Goal: Answer question/provide support: Share knowledge or assist other users

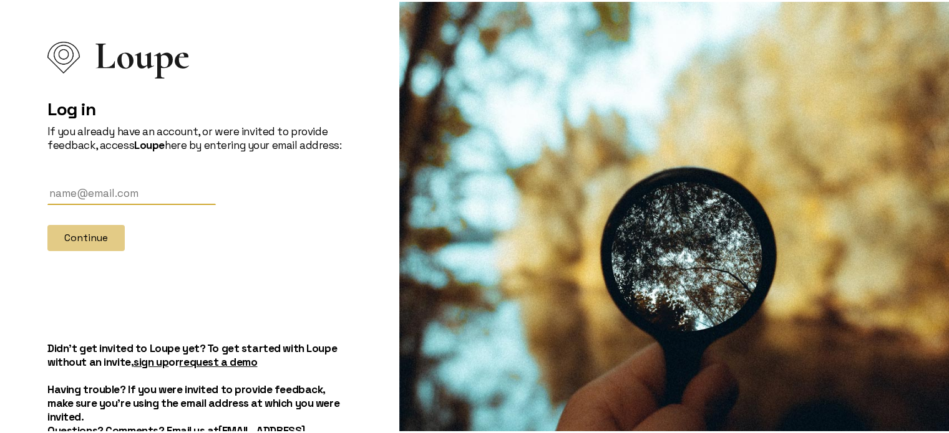
click at [140, 183] on input "text" at bounding box center [131, 191] width 168 height 23
type input "[EMAIL_ADDRESS][DOMAIN_NAME]"
click at [47, 223] on button "Continue" at bounding box center [85, 236] width 77 height 26
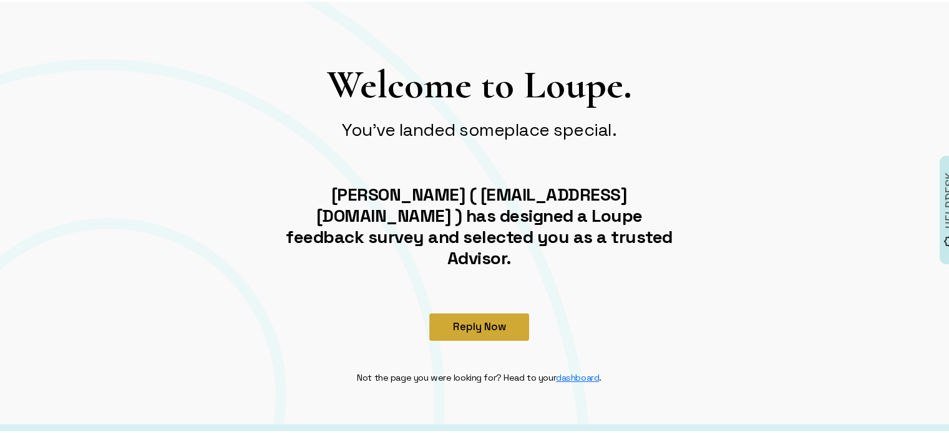
click at [471, 312] on button "Reply Now" at bounding box center [479, 325] width 100 height 27
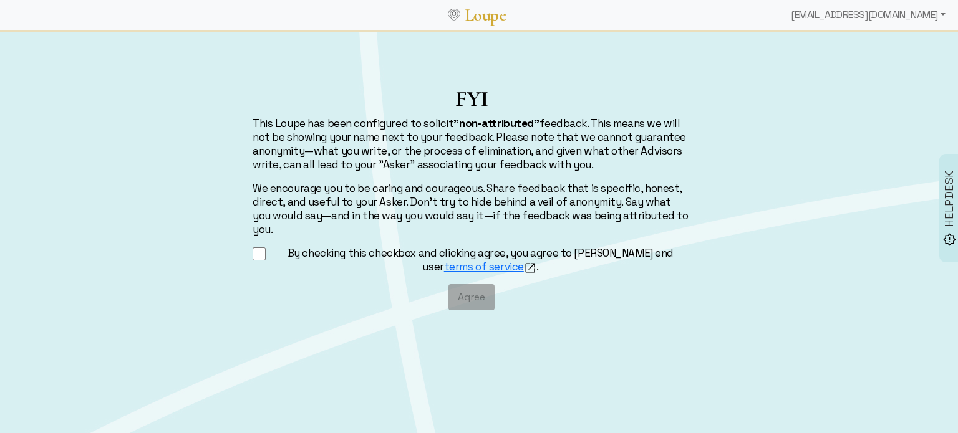
click at [257, 246] on input "By checking this checkbox and clicking agree, you agree to [PERSON_NAME] end us…" at bounding box center [259, 254] width 13 height 16
checkbox input "true"
click at [476, 284] on button "Agree" at bounding box center [471, 297] width 46 height 26
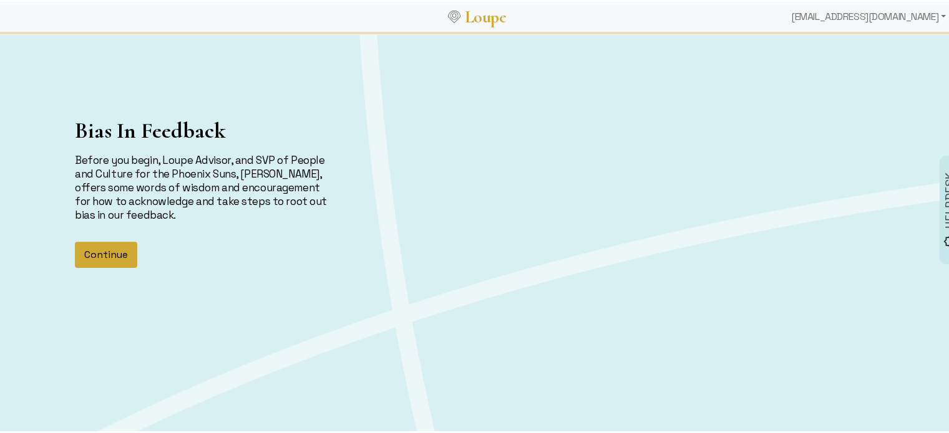
click at [104, 253] on button "Continue" at bounding box center [106, 253] width 62 height 26
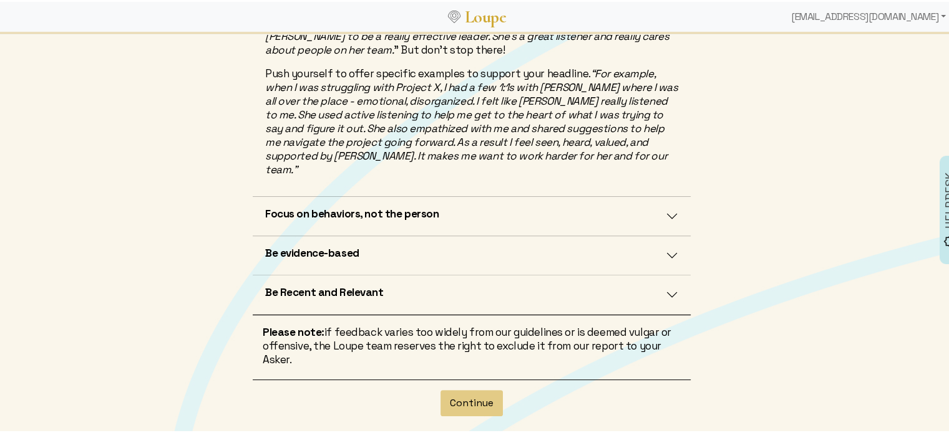
scroll to position [386, 0]
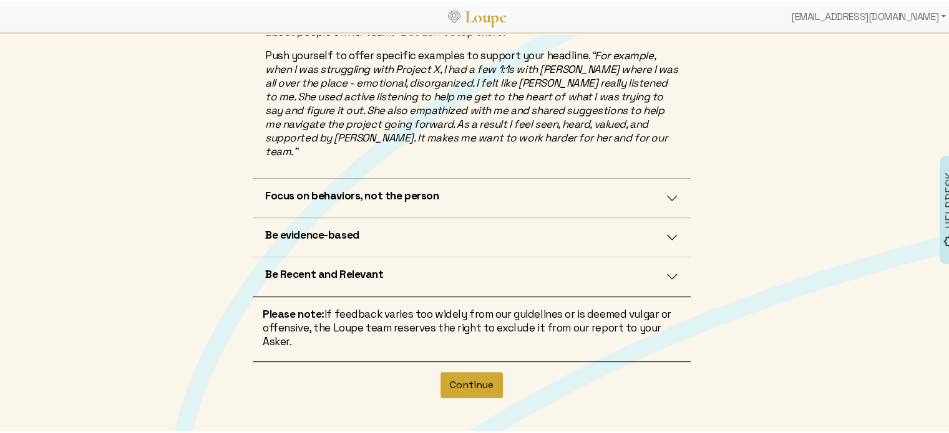
click at [465, 370] on button "Continue" at bounding box center [471, 383] width 62 height 26
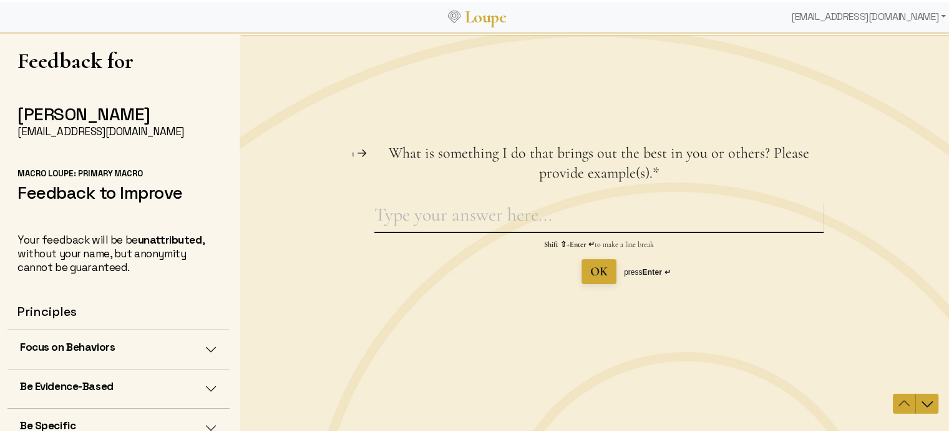
click at [478, 206] on textarea "What is something I do that brings out the best in you or others? Please provid…" at bounding box center [598, 217] width 449 height 29
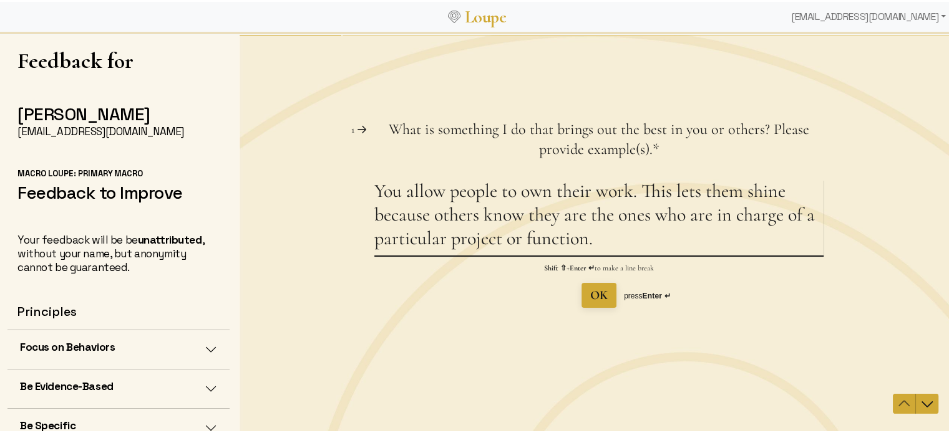
click at [793, 190] on textarea "You allow people to own their work. This lets them shine because others know th…" at bounding box center [598, 218] width 449 height 76
click at [703, 238] on textarea "You allow people to own their work. This lets them shine/be the expert because …" at bounding box center [598, 218] width 449 height 76
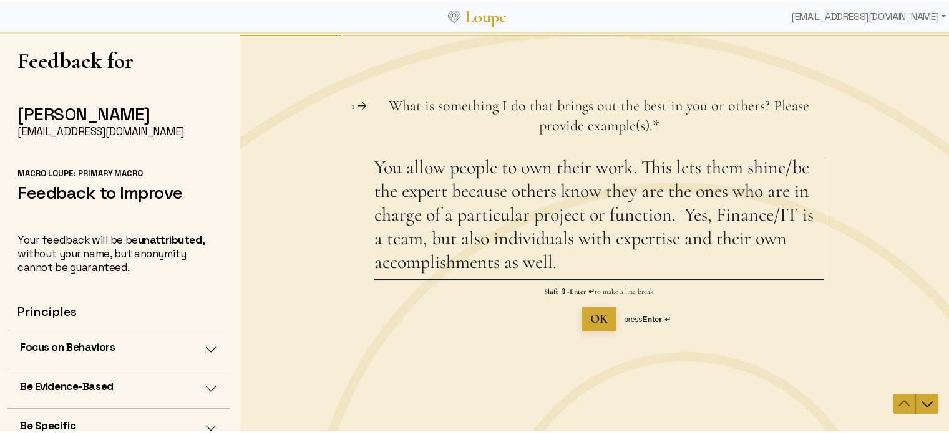
type textarea "You allow people to own their work. This lets them shine/be the expert because …"
click at [590, 312] on span "OK" at bounding box center [598, 319] width 17 height 15
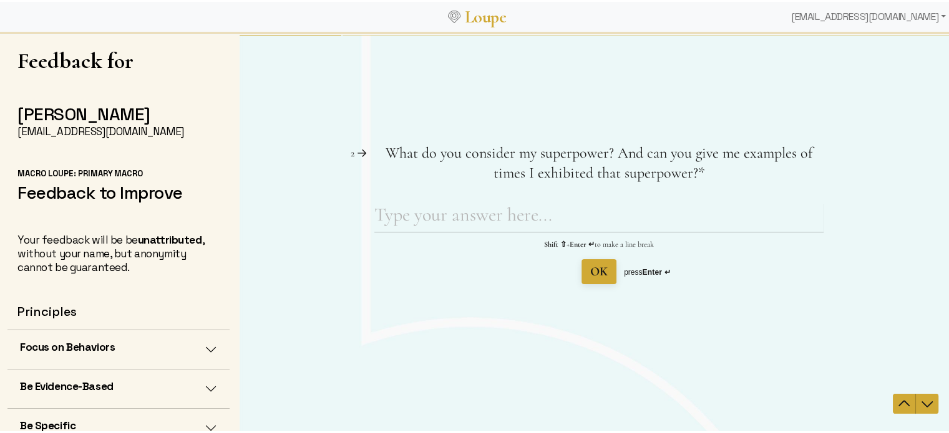
click at [590, 312] on div "Question 2 2 What do you consider my superpower? And can you give me examples o…" at bounding box center [598, 233] width 718 height 221
click at [466, 218] on textarea "What do you consider my superpower? And can you give me examples of times I exh…" at bounding box center [598, 217] width 449 height 29
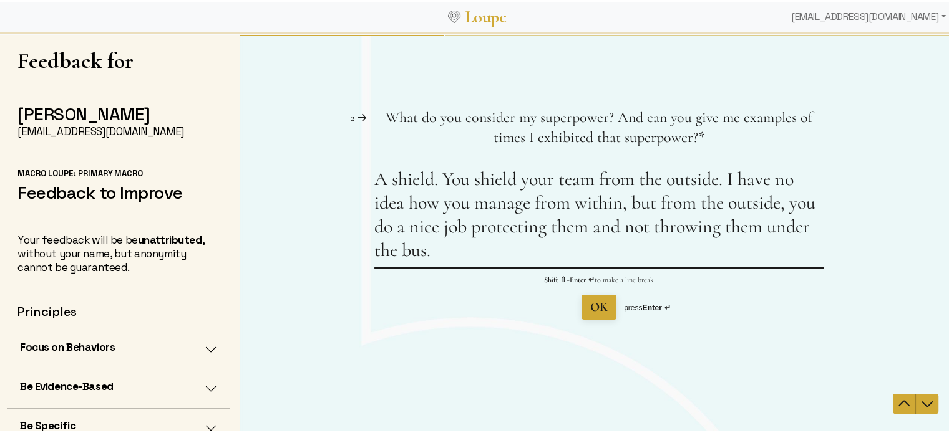
type textarea "A shield. You shield your team from the outside. I have no idea how you manage …"
click at [594, 311] on span "OK" at bounding box center [598, 307] width 17 height 15
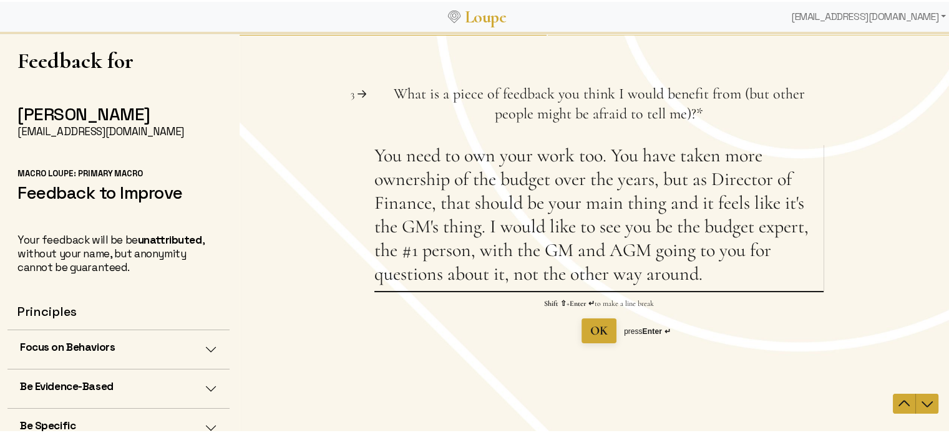
click at [776, 200] on textarea "You need to own your work too. You have taken more ownership of the budget over…" at bounding box center [598, 217] width 449 height 147
type textarea "You need to own your work too. You have taken more ownership of the budget over…"
click at [596, 324] on span "OK" at bounding box center [598, 331] width 17 height 15
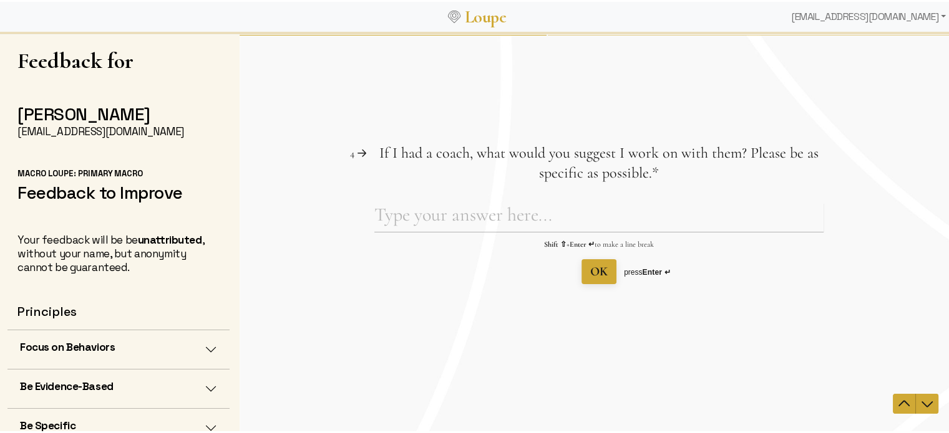
click at [596, 324] on div "Question 4 4 If I had a coach, what would you suggest I work on with them? Plea…" at bounding box center [598, 233] width 718 height 221
click at [452, 208] on textarea "If I had a coach, what would you suggest I work on with them? Please be as spec…" at bounding box center [598, 217] width 449 height 29
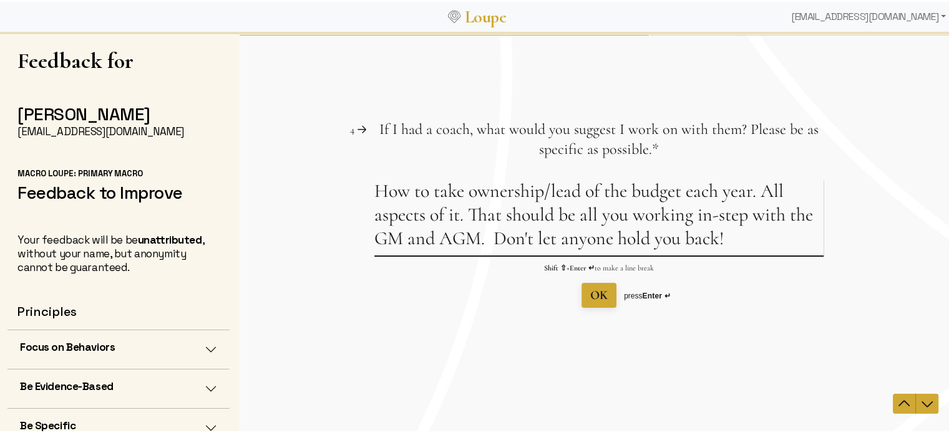
type textarea "How to take ownership/lead of the budget each year. All aspects of it. That sho…"
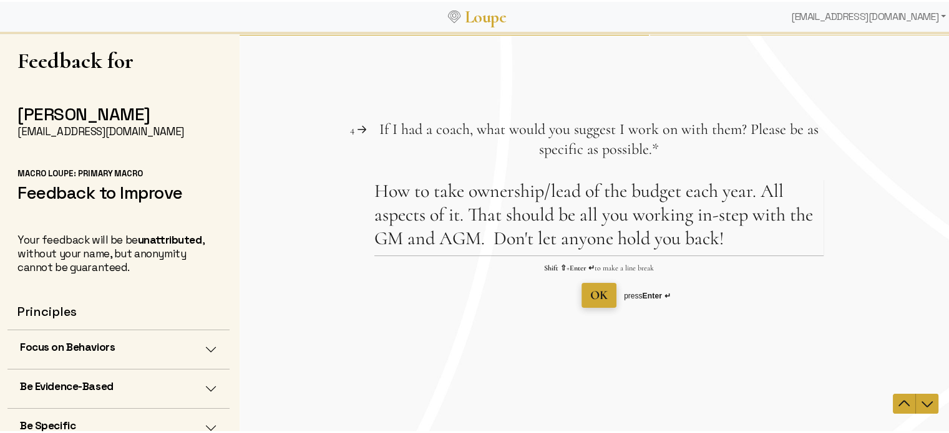
click at [596, 290] on span "OK" at bounding box center [598, 295] width 17 height 15
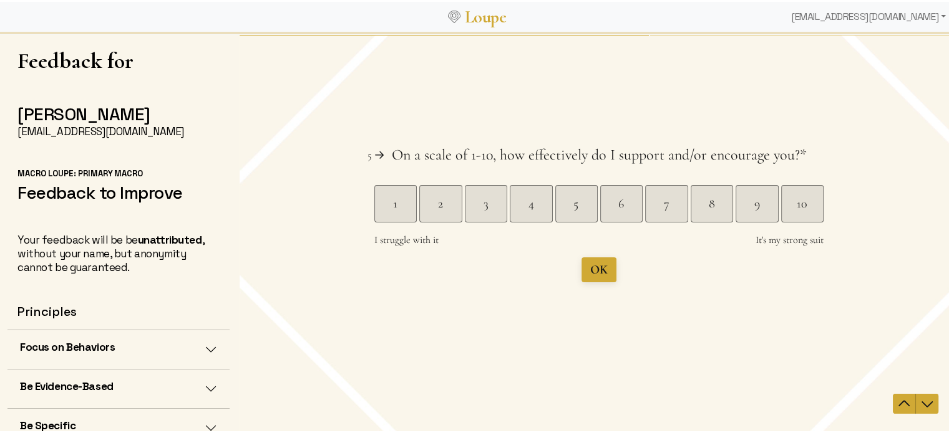
click at [825, 201] on div "Question 5 5 On a scale of 1-10, how effectively do I support and/or encourage …" at bounding box center [598, 213] width 718 height 137
click at [803, 201] on div "10" at bounding box center [802, 203] width 42 height 17
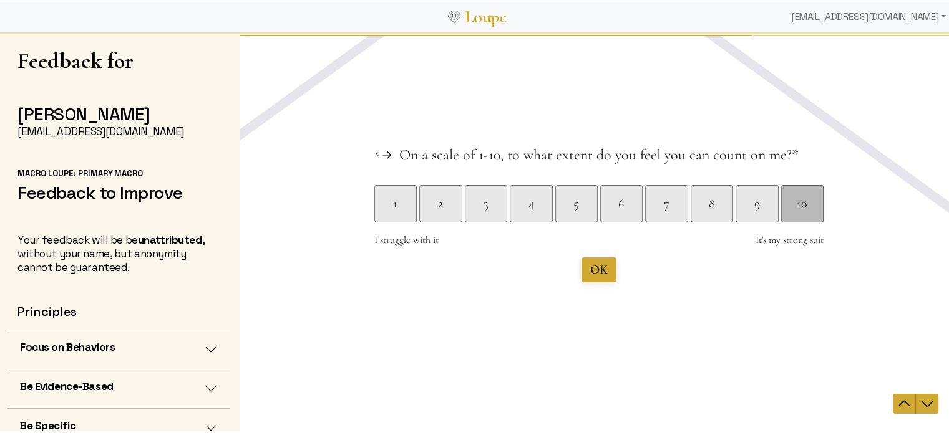
click at [795, 203] on div "10" at bounding box center [802, 203] width 42 height 17
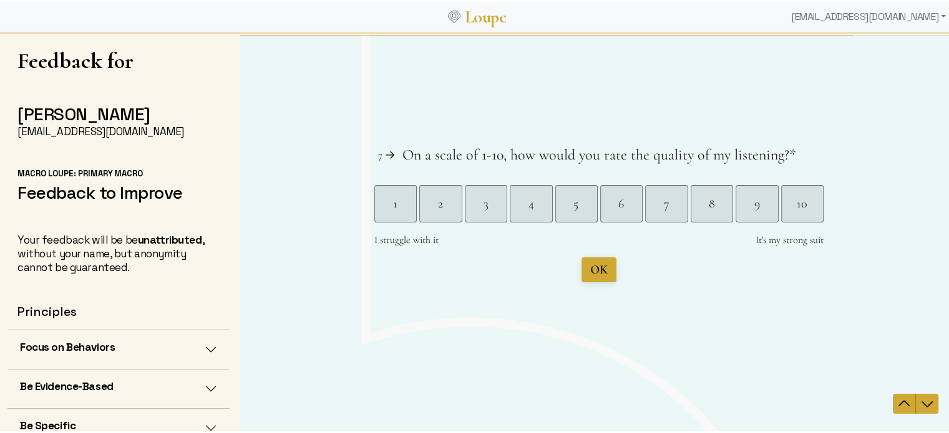
click at [795, 203] on div "10" at bounding box center [802, 203] width 42 height 17
click at [584, 265] on span "Submit" at bounding box center [599, 270] width 36 height 15
